Goal: Task Accomplishment & Management: Use online tool/utility

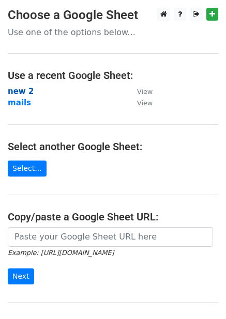
click at [26, 92] on strong "new 2" at bounding box center [21, 91] width 26 height 9
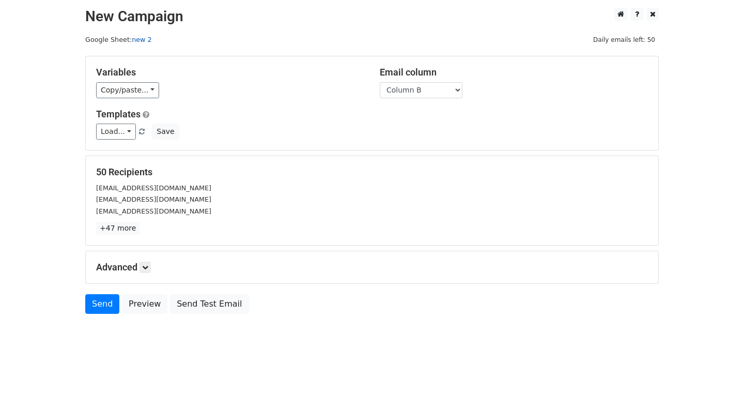
click at [132, 40] on link "new 2" at bounding box center [142, 40] width 20 height 8
click at [86, 140] on div "Variables Copy/paste... {{Column A}} {{Column B}} {{Column C}} {{Column D}} {{C…" at bounding box center [372, 103] width 573 height 94
click at [96, 131] on link "Load..." at bounding box center [116, 132] width 40 height 16
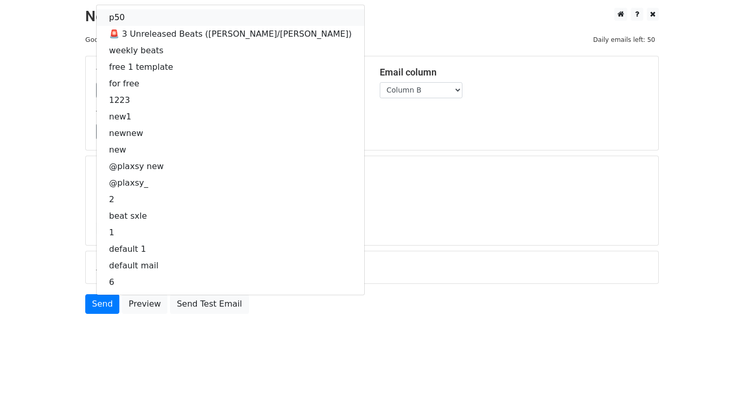
click at [97, 22] on link "p50" at bounding box center [231, 17] width 268 height 17
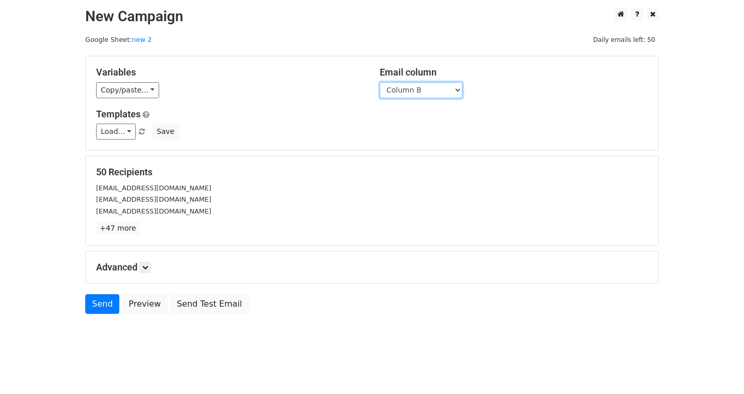
click at [225, 97] on select "Column A Column B Column C Column D Column E Column F Column G Column H Column …" at bounding box center [421, 90] width 83 height 16
select select "Column H"
click at [225, 82] on select "Column A Column B Column C Column D Column E Column F Column G Column H Column …" at bounding box center [421, 90] width 83 height 16
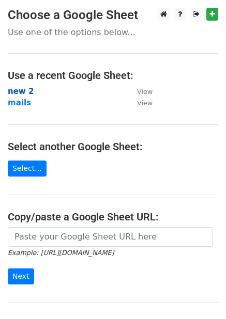
click at [27, 91] on strong "new 2" at bounding box center [21, 91] width 26 height 9
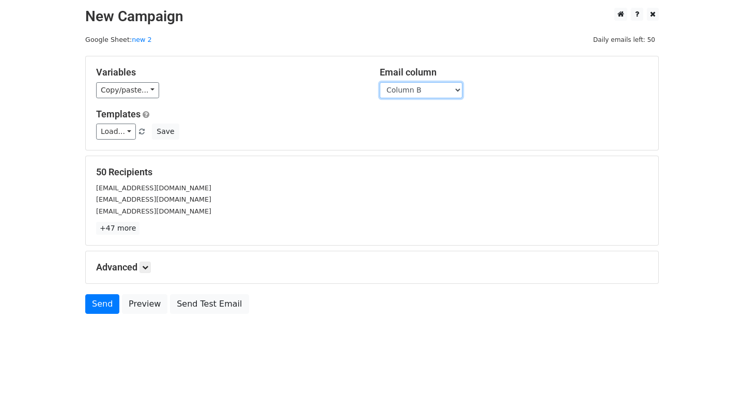
click at [225, 88] on select "Column A Column B Column C Column D Column E Column F Column G Column H Column …" at bounding box center [421, 90] width 83 height 16
select select "Column H"
click at [225, 82] on select "Column A Column B Column C Column D Column E Column F Column G Column H Column …" at bounding box center [421, 90] width 83 height 16
click at [96, 134] on link "Load..." at bounding box center [116, 132] width 40 height 16
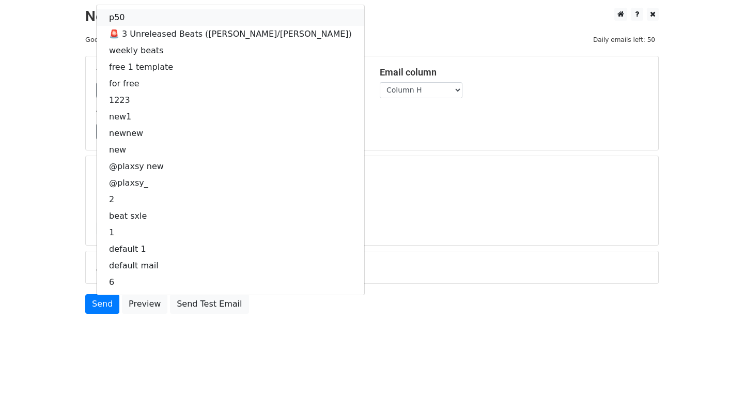
click at [97, 20] on link "p50" at bounding box center [231, 17] width 268 height 17
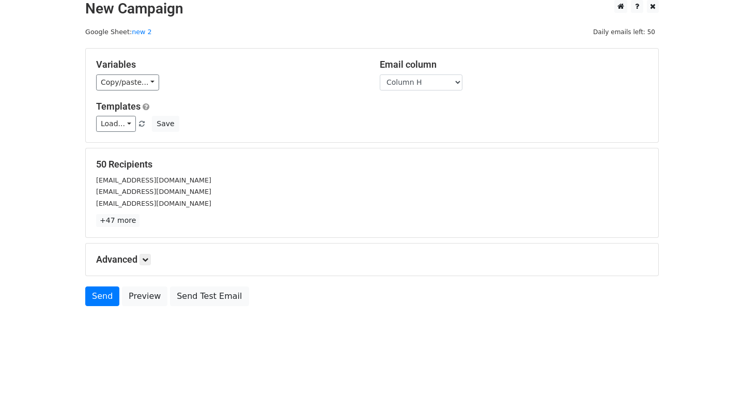
scroll to position [82, 0]
click at [85, 286] on link "Send" at bounding box center [102, 296] width 34 height 20
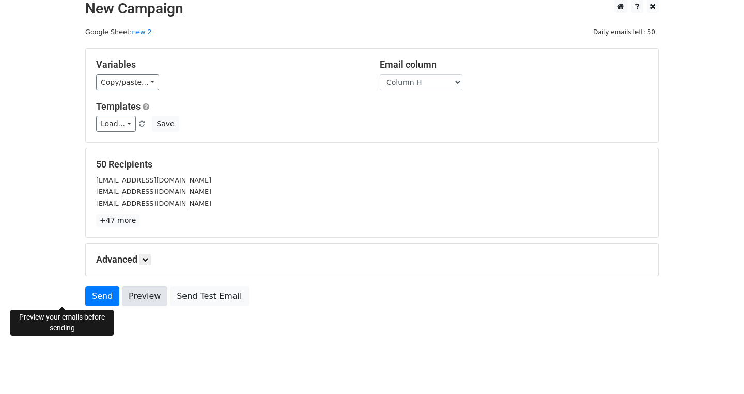
click at [122, 286] on link "Preview" at bounding box center [144, 296] width 45 height 20
click at [85, 286] on link "Send" at bounding box center [102, 296] width 34 height 20
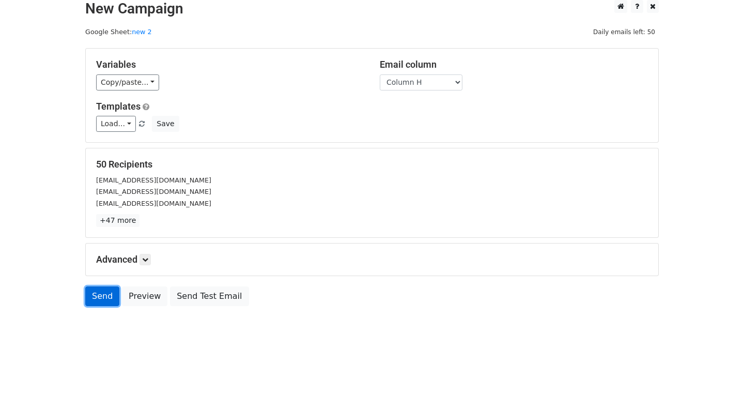
click at [85, 286] on link "Send" at bounding box center [102, 296] width 34 height 20
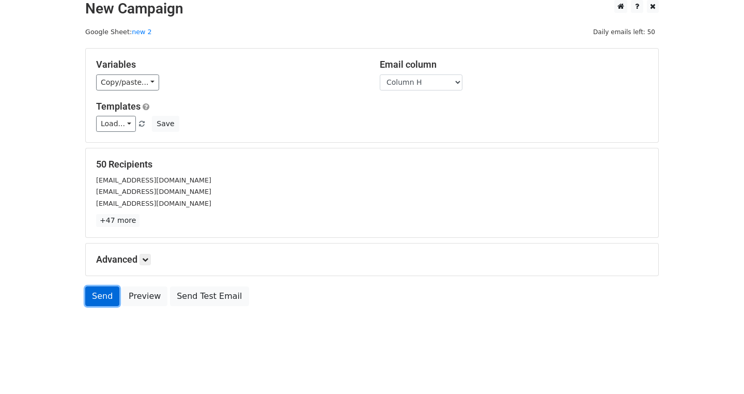
click at [85, 286] on link "Send" at bounding box center [102, 296] width 34 height 20
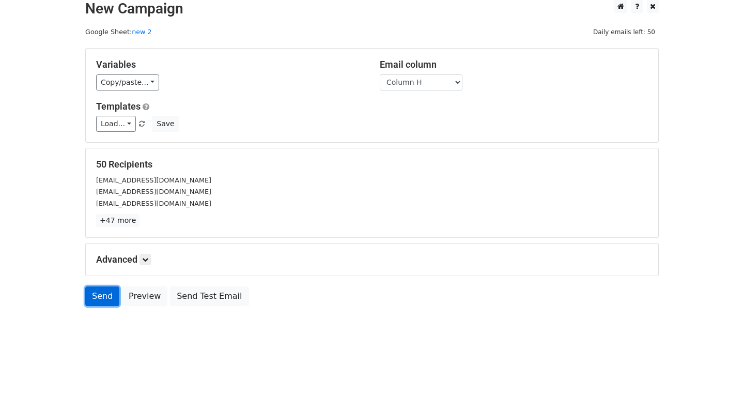
click at [85, 286] on link "Send" at bounding box center [102, 296] width 34 height 20
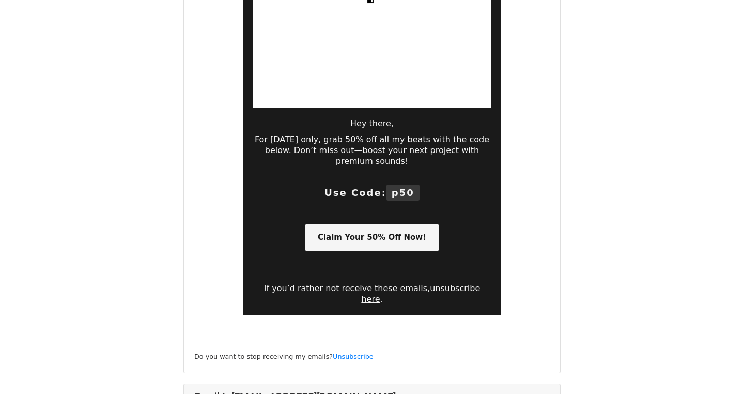
scroll to position [362, 0]
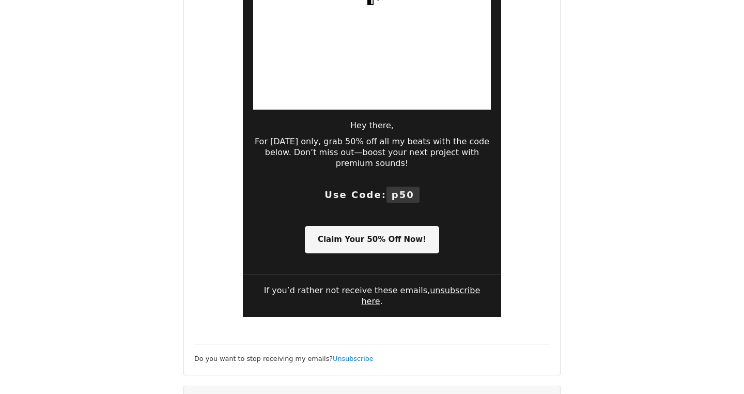
click at [305, 236] on link "Claim Your 50% Off Now!" at bounding box center [372, 239] width 134 height 27
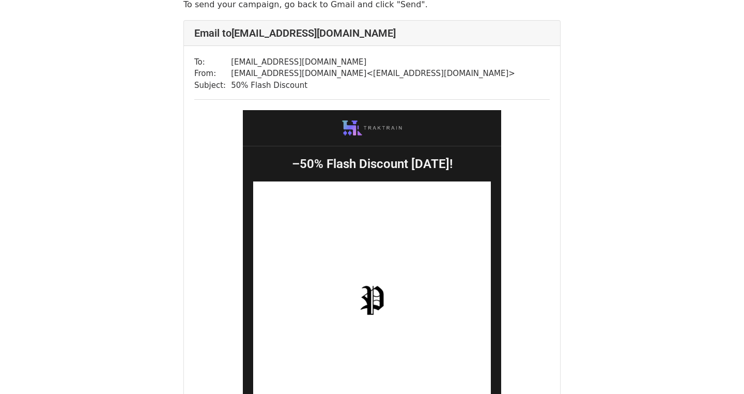
scroll to position [207, 0]
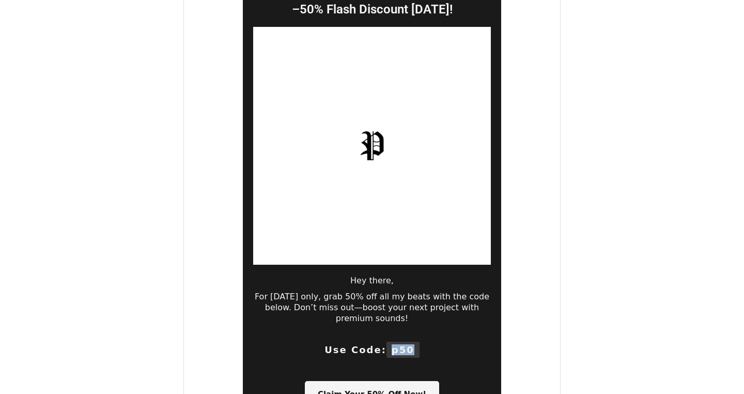
drag, startPoint x: 244, startPoint y: 340, endPoint x: 227, endPoint y: 341, distance: 16.6
click at [387, 342] on span "p50" at bounding box center [403, 350] width 33 height 16
click at [243, 334] on td "Use Code: p50" at bounding box center [372, 350] width 258 height 32
